Goal: Task Accomplishment & Management: Use online tool/utility

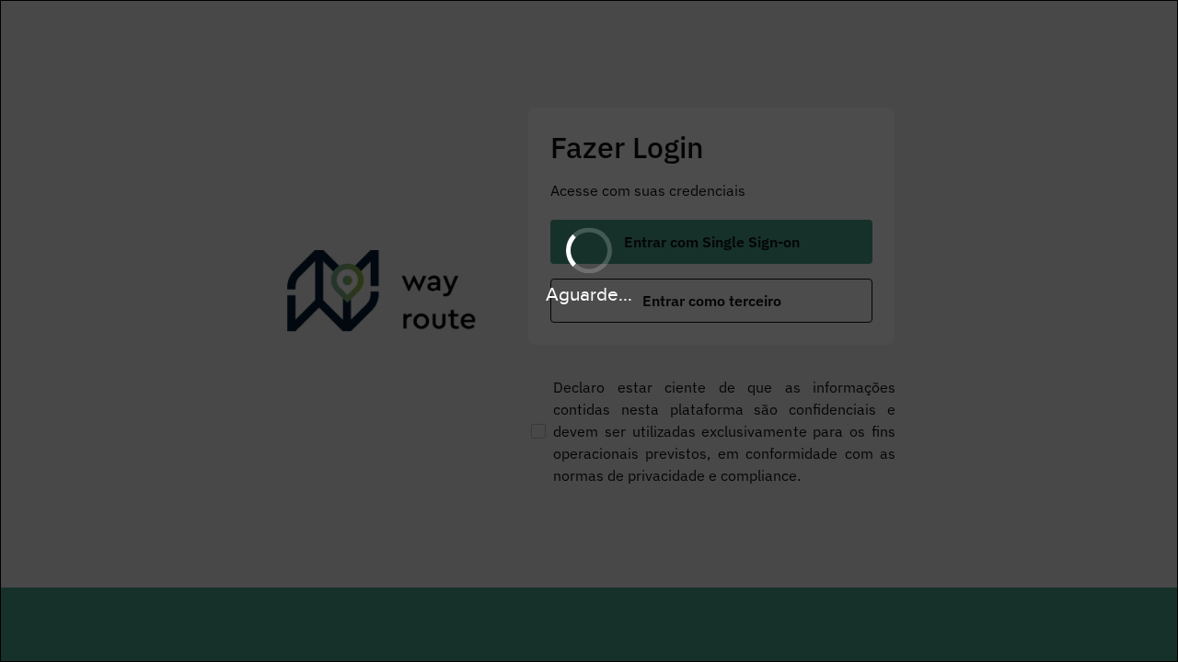
scroll to position [0, 2]
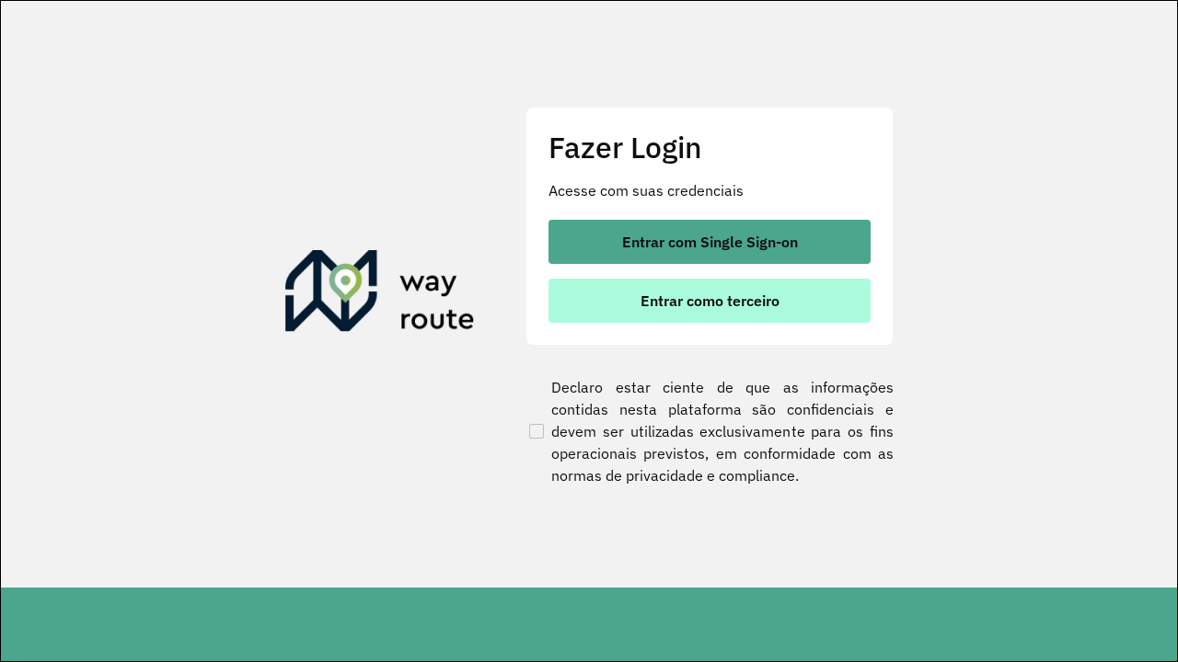
click at [711, 301] on span "Entrar como terceiro" at bounding box center [709, 300] width 139 height 15
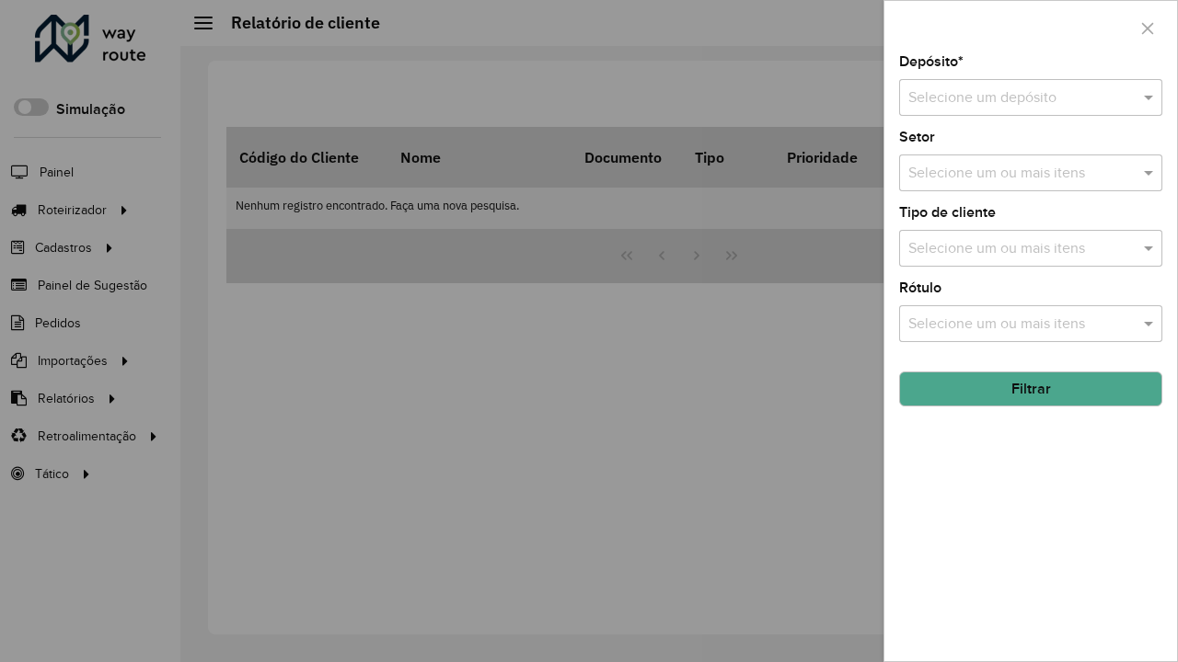
click at [1012, 98] on input "text" at bounding box center [1012, 98] width 208 height 22
